Goal: Find specific page/section: Find specific page/section

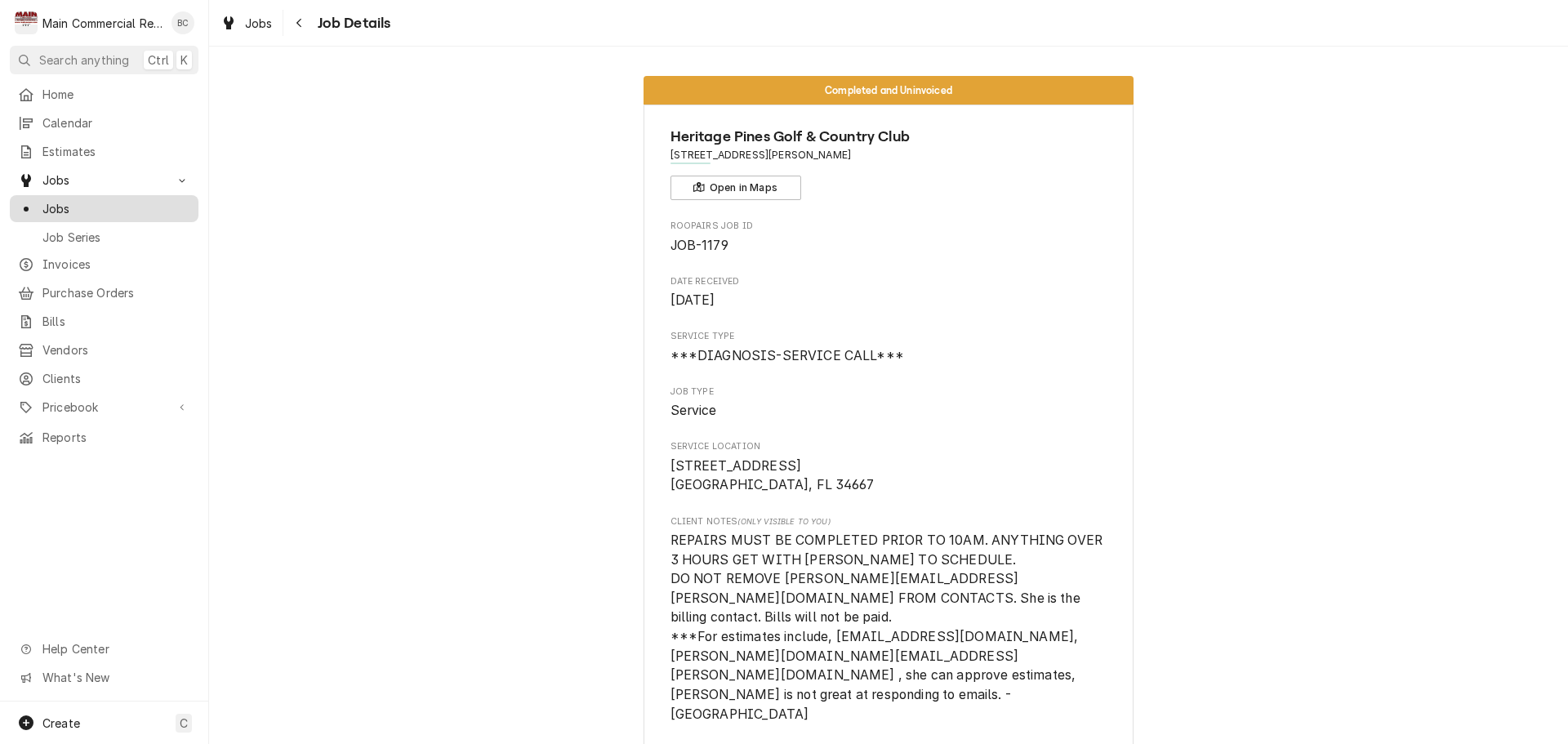
click at [62, 200] on span "Jobs" at bounding box center [116, 208] width 148 height 17
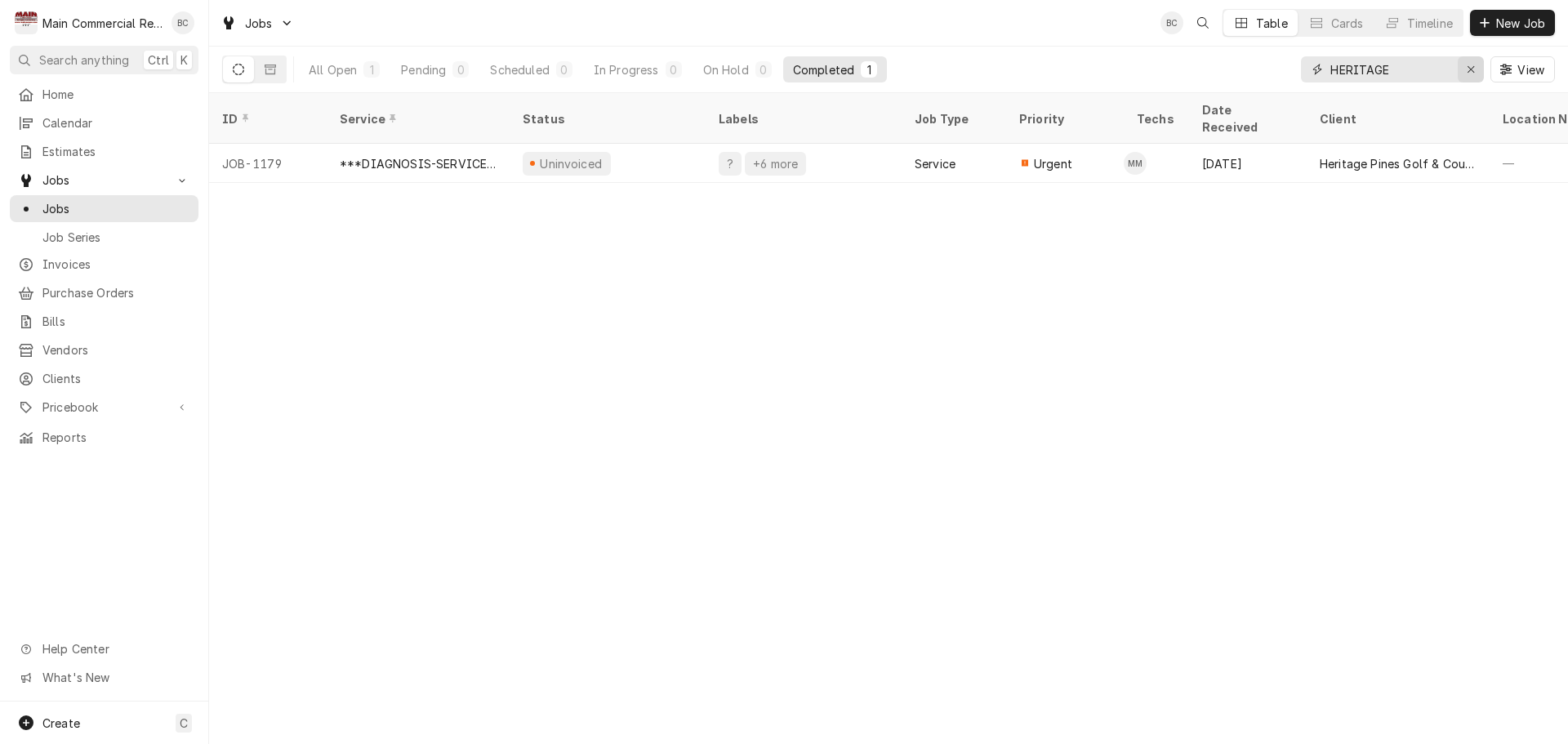
click at [1468, 69] on icon "Erase input" at bounding box center [1470, 69] width 9 height 11
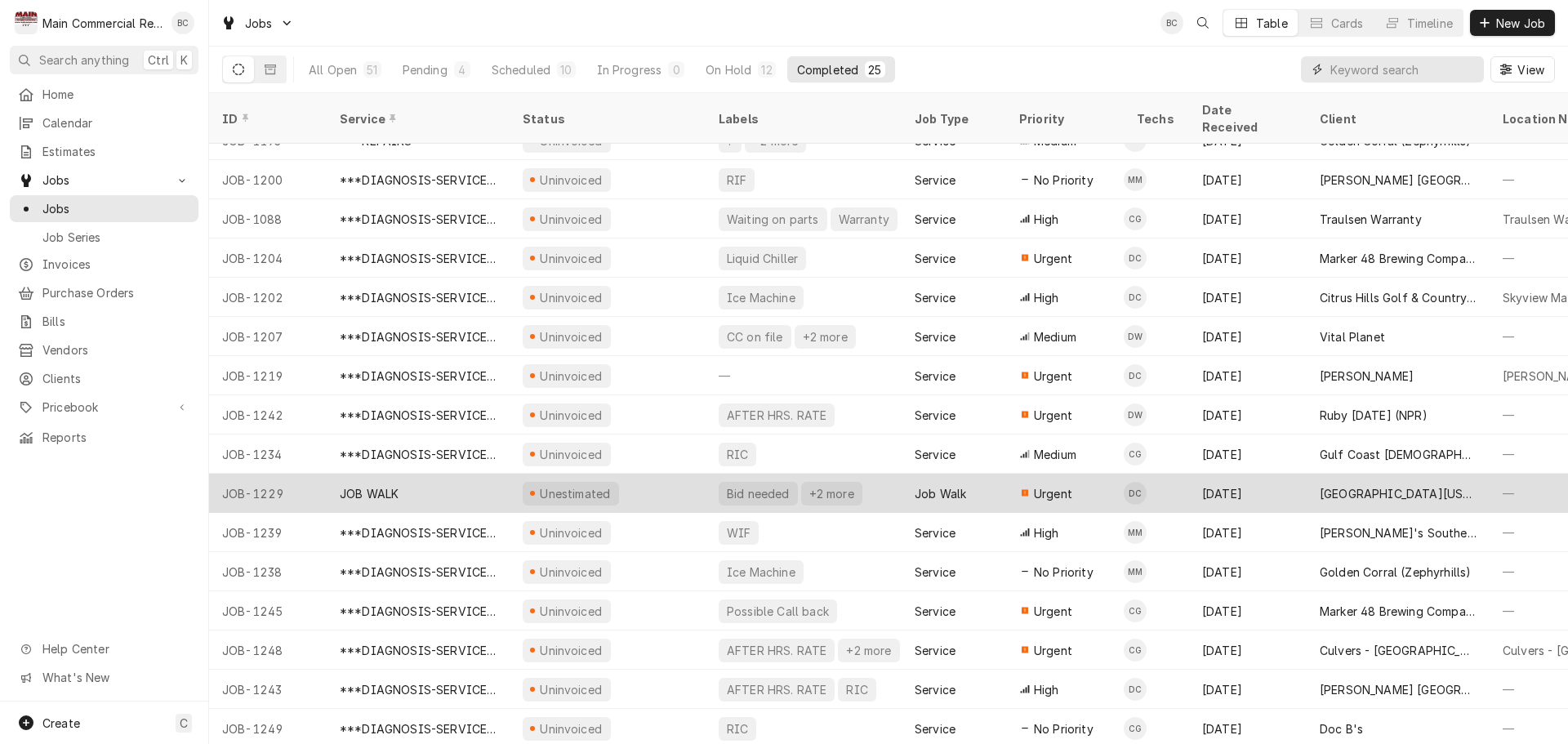
scroll to position [373, 0]
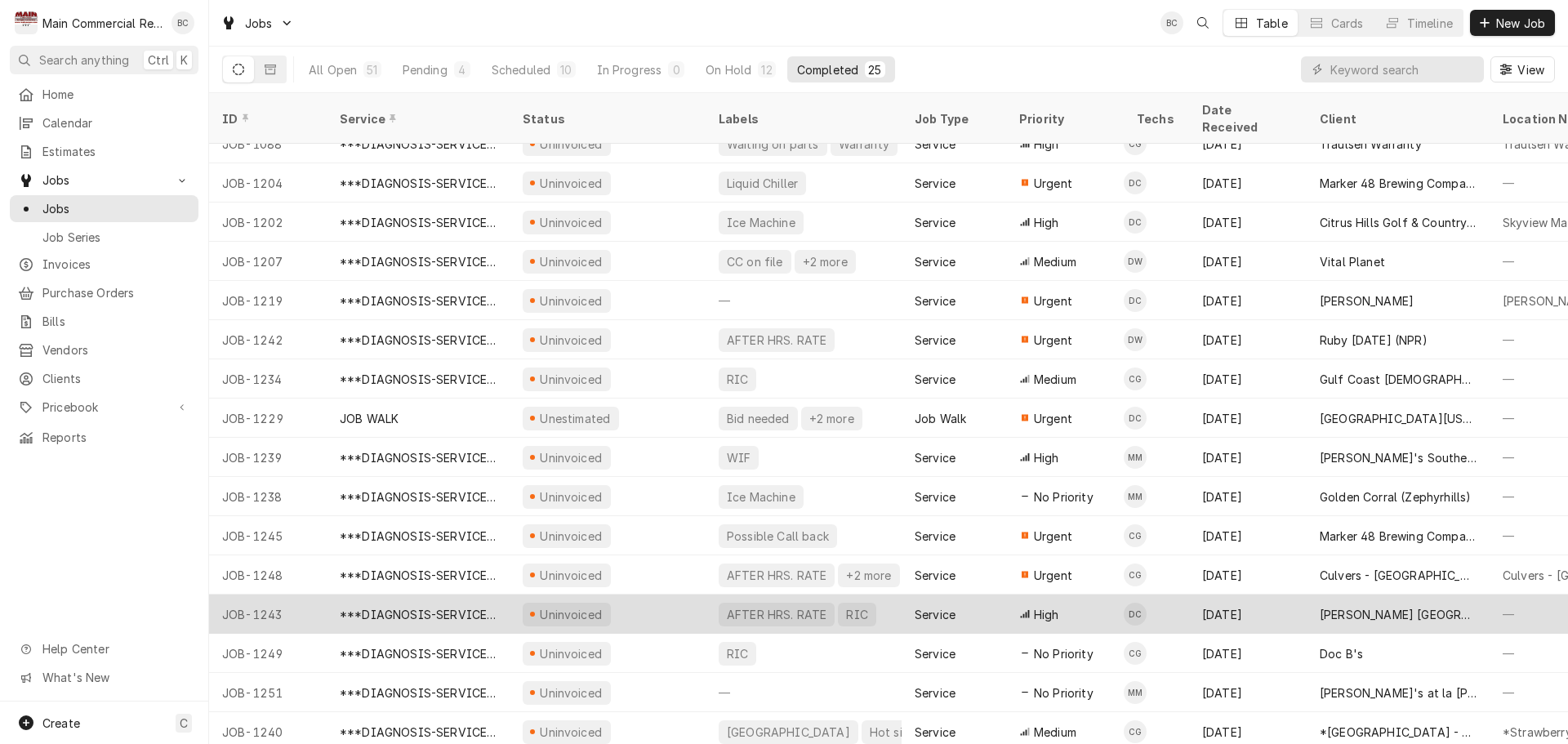
click at [270, 595] on div "JOB-1243" at bounding box center [268, 614] width 118 height 40
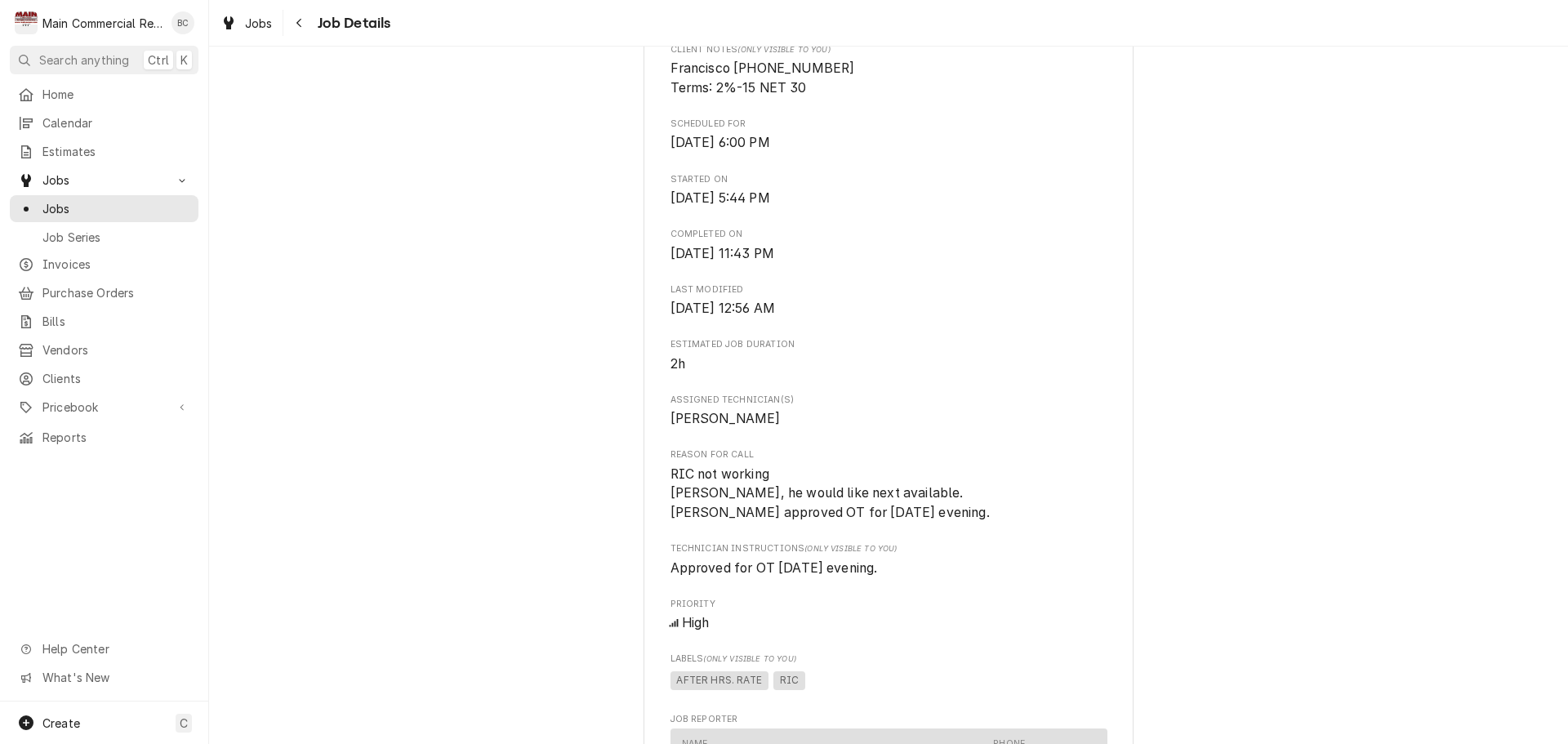
scroll to position [490, 0]
